Goal: Information Seeking & Learning: Learn about a topic

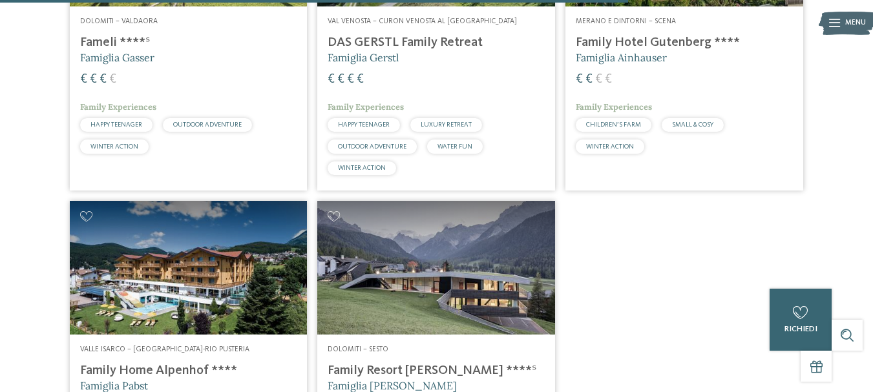
scroll to position [1638, 0]
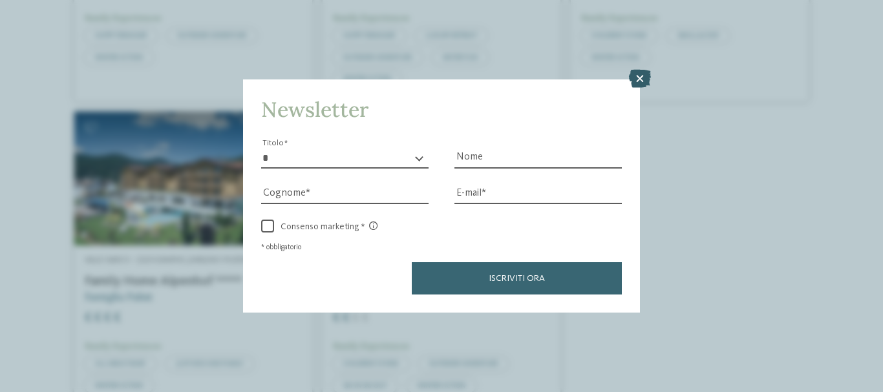
click at [640, 74] on icon at bounding box center [640, 79] width 22 height 18
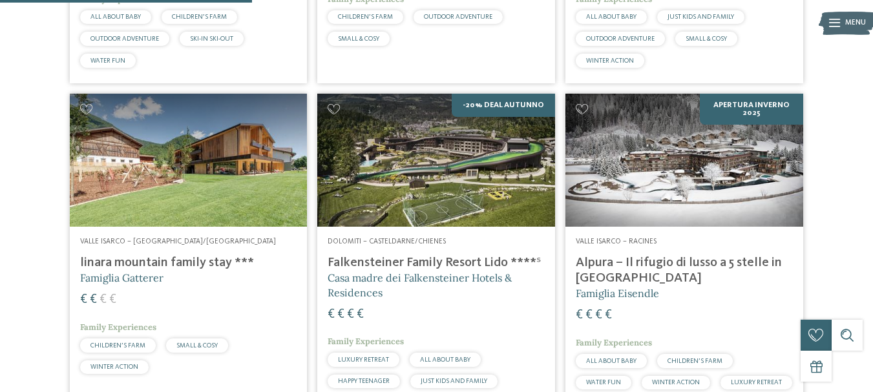
scroll to position [661, 0]
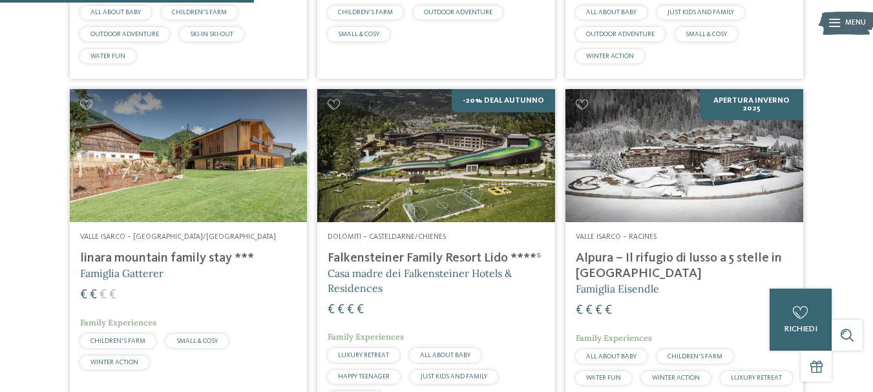
drag, startPoint x: 869, startPoint y: 127, endPoint x: 878, endPoint y: 120, distance: 11.9
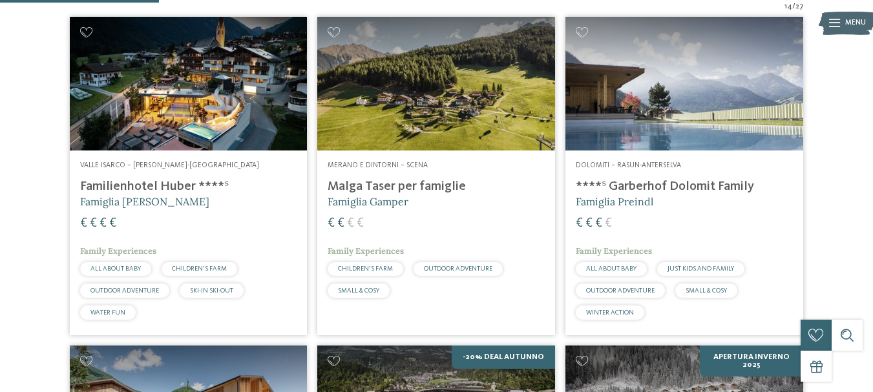
scroll to position [414, 0]
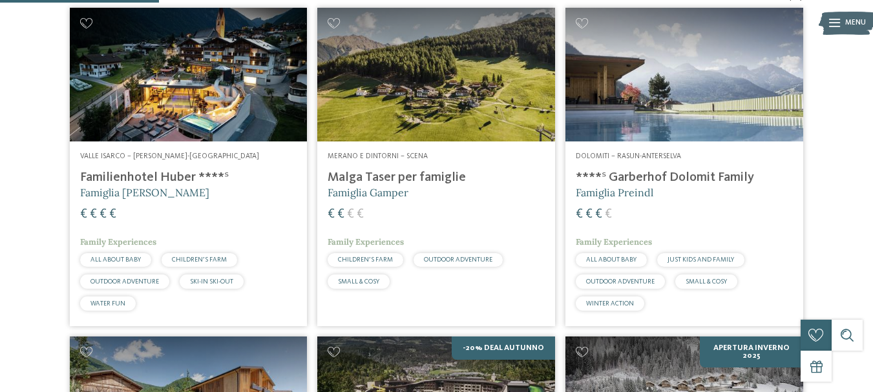
click at [398, 178] on h4 "Malga Taser per famiglie" at bounding box center [436, 178] width 217 height 16
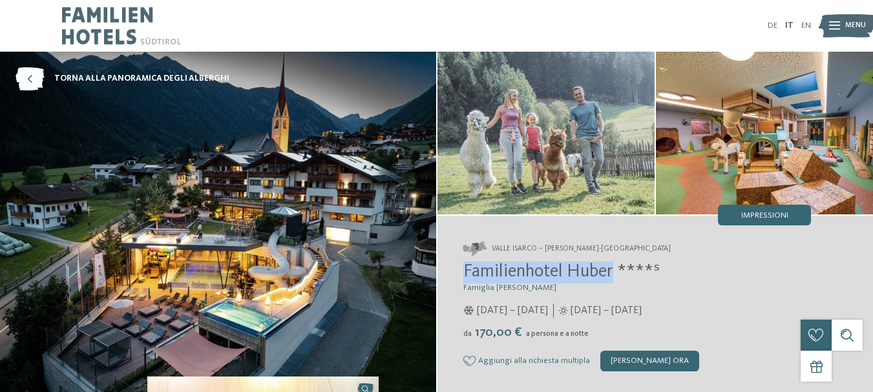
drag, startPoint x: 465, startPoint y: 271, endPoint x: 615, endPoint y: 271, distance: 149.3
click at [615, 271] on span "Familienhotel Huber ****ˢ" at bounding box center [561, 272] width 196 height 18
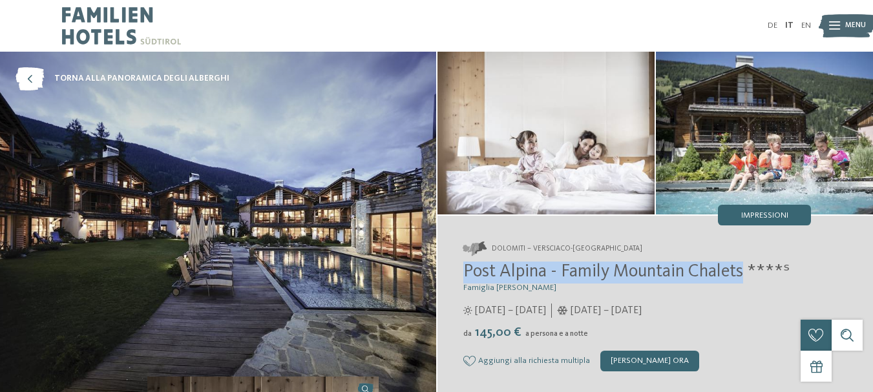
drag, startPoint x: 465, startPoint y: 271, endPoint x: 746, endPoint y: 273, distance: 281.1
click at [746, 273] on span "Post Alpina - Family Mountain Chalets ****ˢ" at bounding box center [626, 272] width 326 height 18
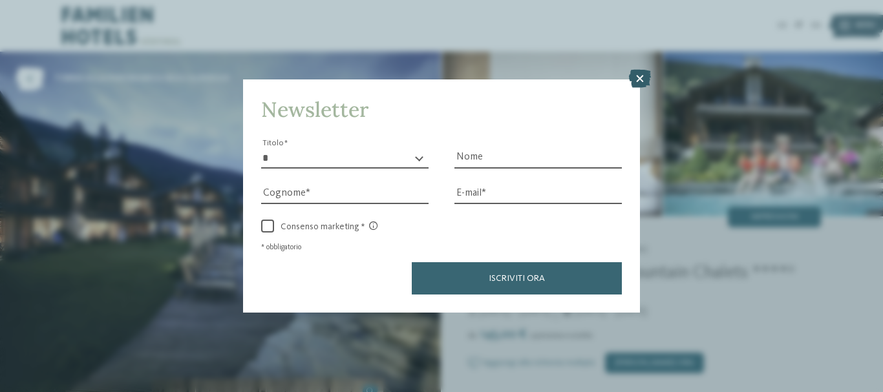
click at [649, 81] on icon at bounding box center [640, 79] width 22 height 18
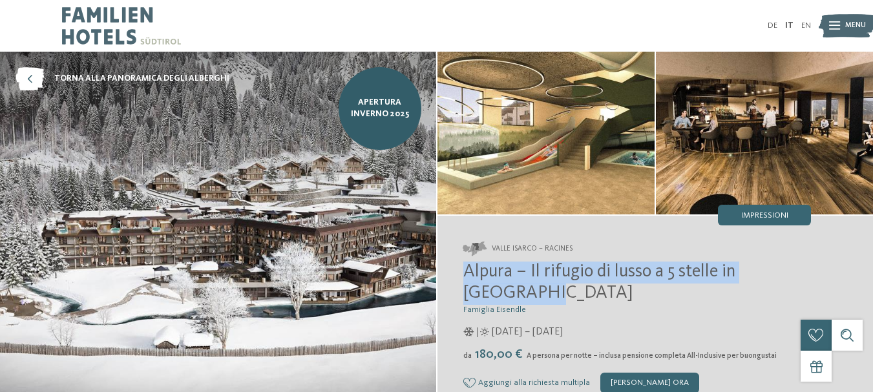
drag, startPoint x: 465, startPoint y: 271, endPoint x: 505, endPoint y: 290, distance: 44.8
click at [505, 290] on span "Alpura – Il rifugio di lusso a 5 stelle in Alto Adige" at bounding box center [599, 283] width 272 height 40
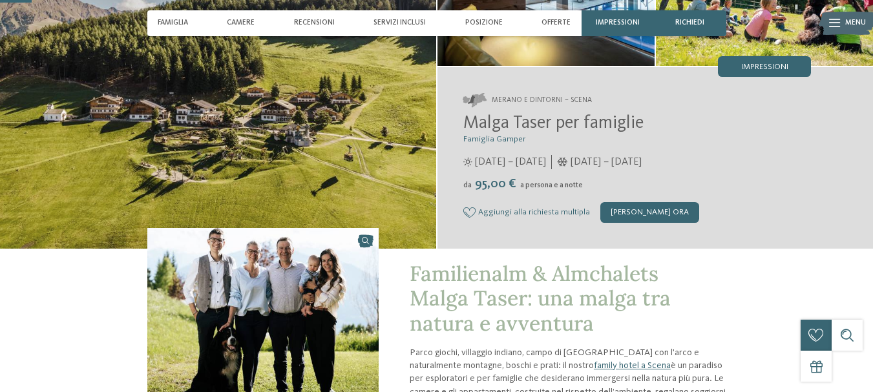
scroll to position [132, 0]
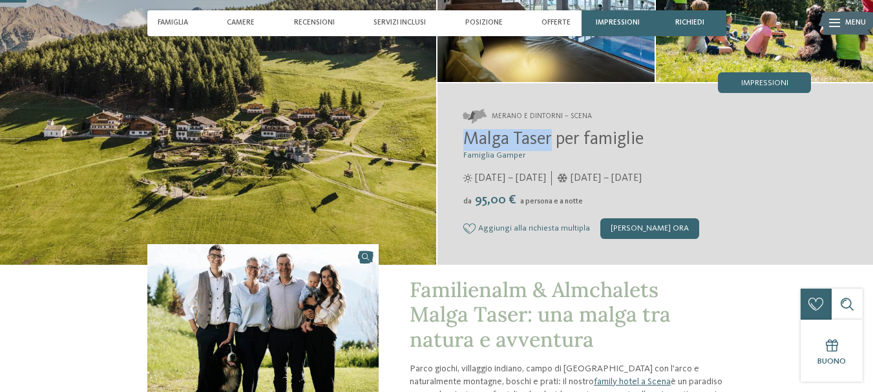
drag, startPoint x: 463, startPoint y: 140, endPoint x: 551, endPoint y: 138, distance: 87.9
click at [551, 138] on span "Malga Taser per famiglie" at bounding box center [553, 140] width 180 height 18
